Goal: Navigation & Orientation: Find specific page/section

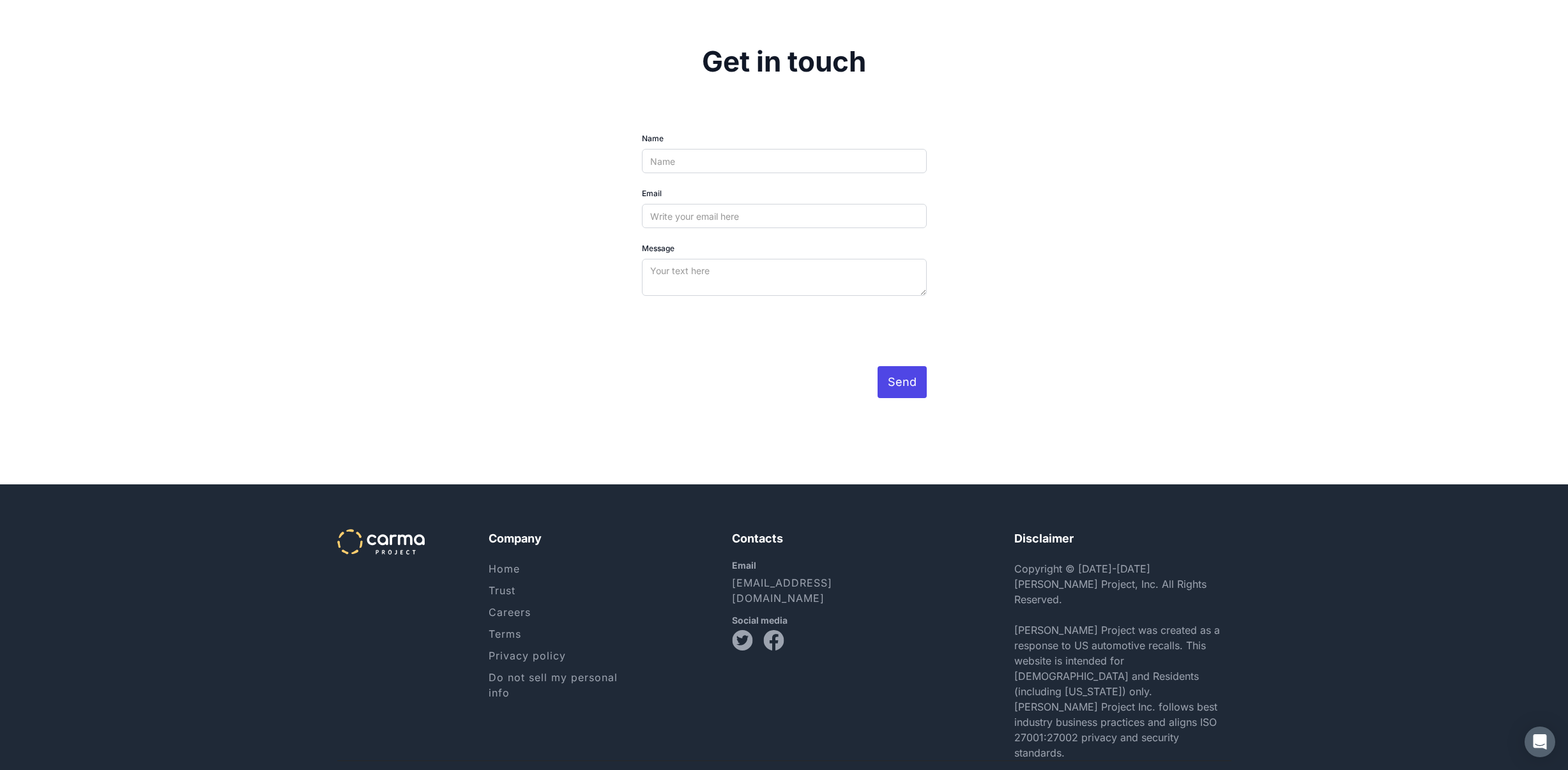
scroll to position [3928, 0]
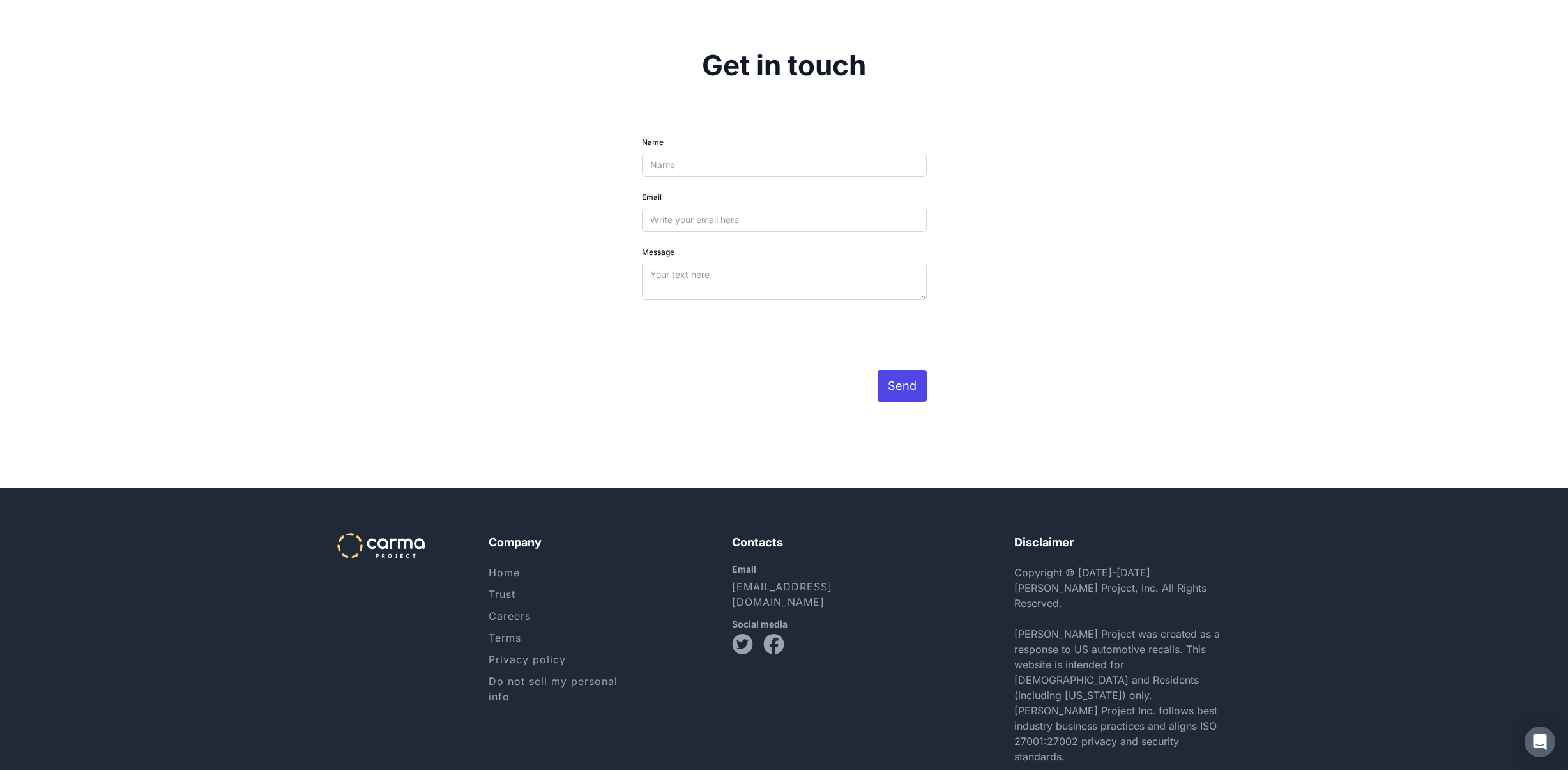
click at [524, 622] on link "Careers" at bounding box center [510, 616] width 42 height 13
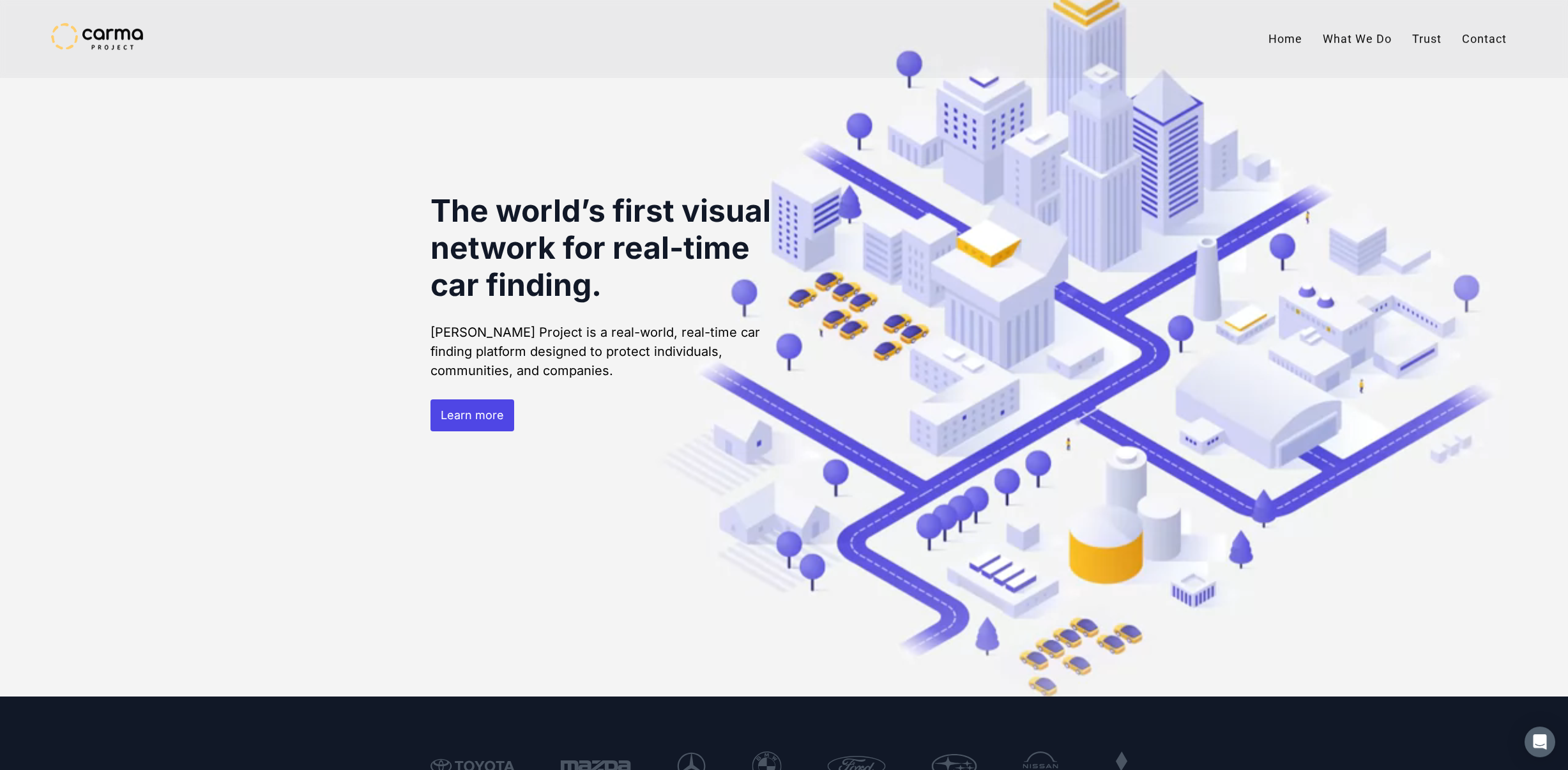
scroll to position [0, 0]
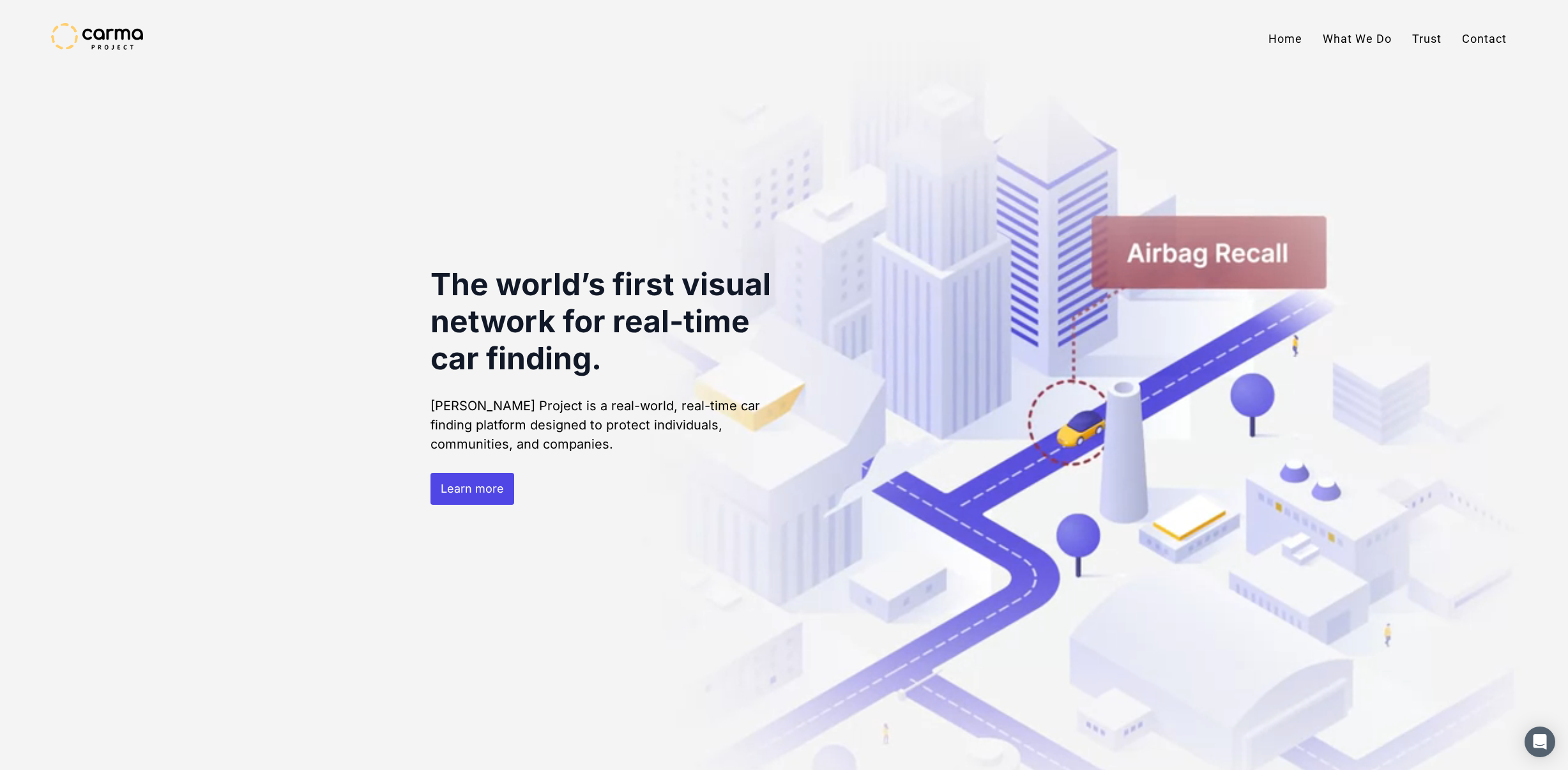
click at [1423, 41] on link "Trust" at bounding box center [1426, 38] width 50 height 32
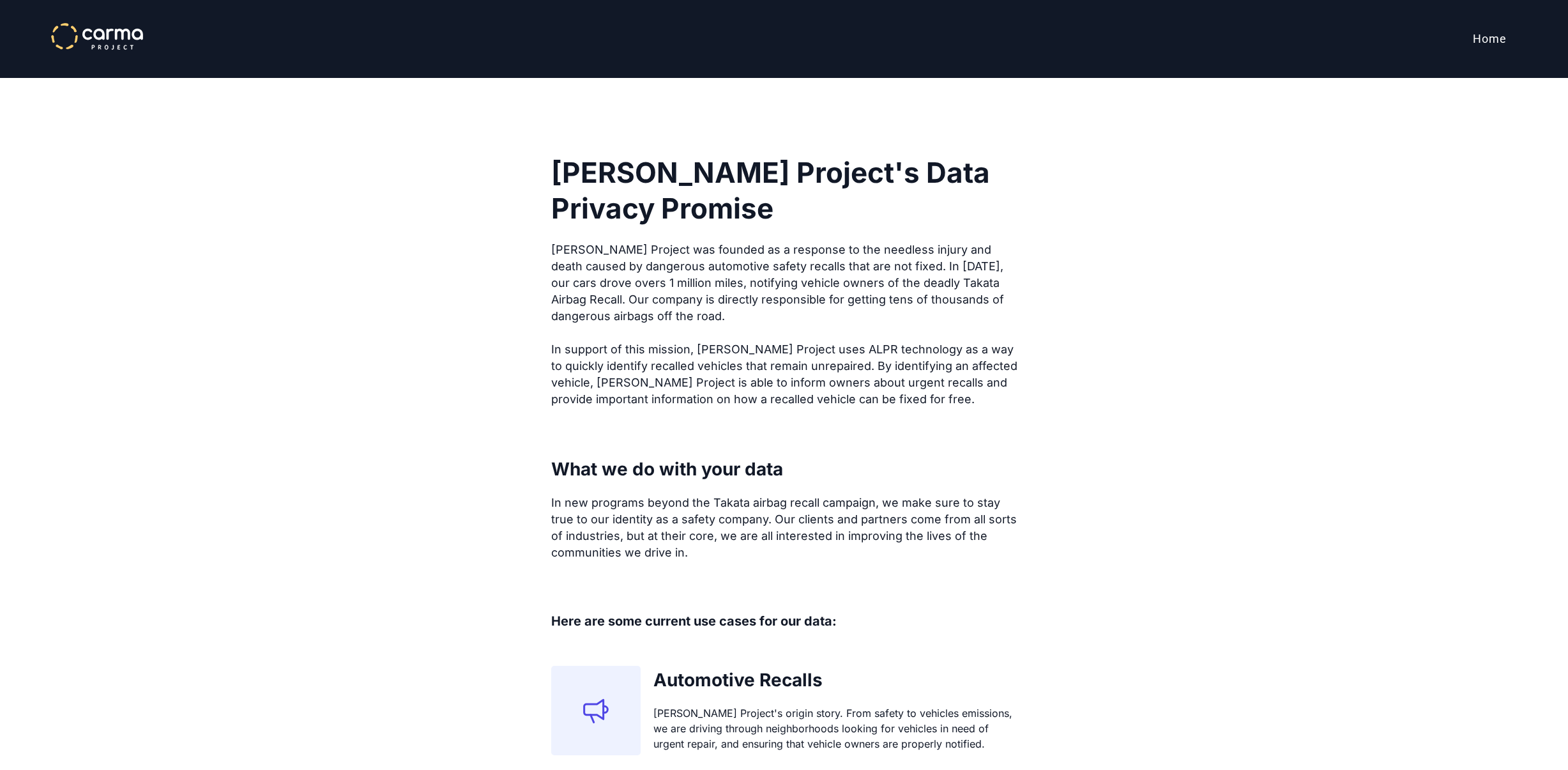
click at [1459, 45] on div at bounding box center [784, 39] width 1568 height 78
click at [1481, 44] on link "Home" at bounding box center [1489, 38] width 54 height 32
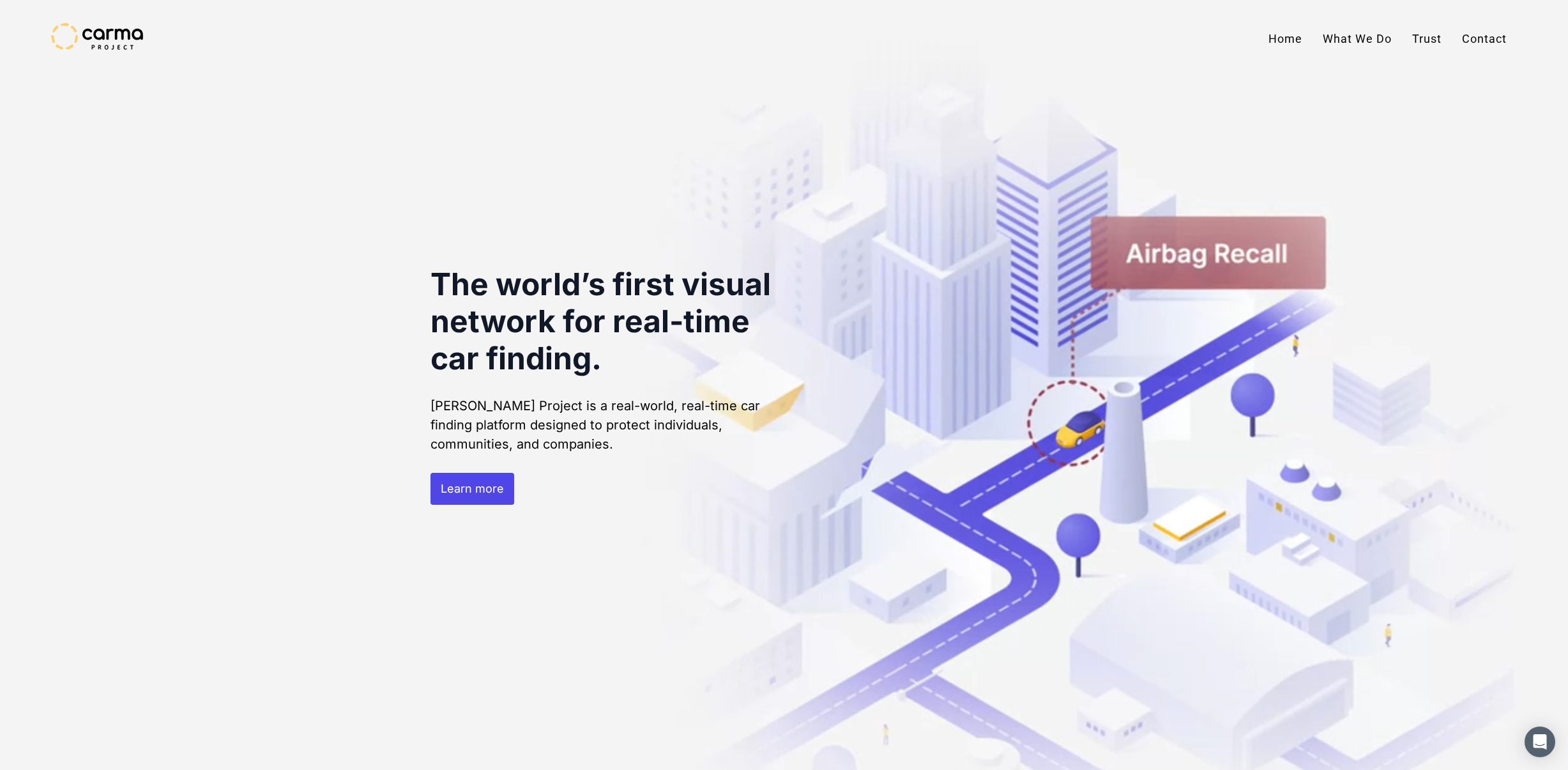
click at [1292, 45] on link "Home" at bounding box center [1285, 38] width 54 height 32
